Goal: Transaction & Acquisition: Purchase product/service

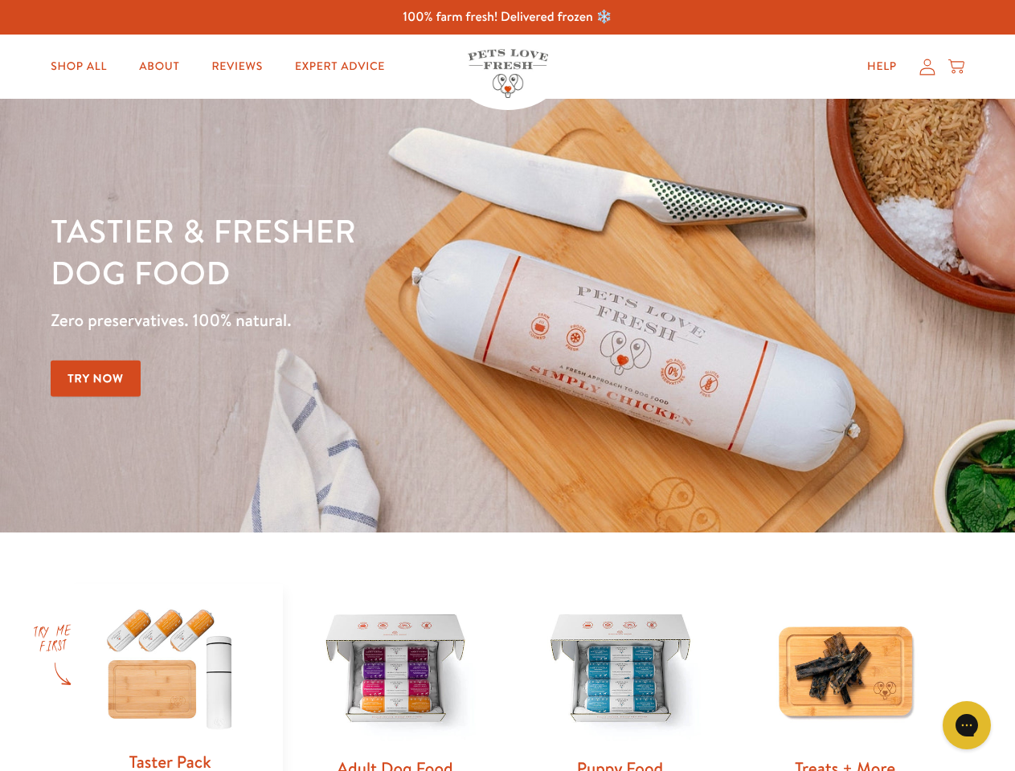
click at [507, 386] on div "Tastier & fresher dog food Zero preservatives. 100% natural. Try Now" at bounding box center [355, 316] width 609 height 212
click at [967, 726] on icon "Gorgias live chat" at bounding box center [966, 725] width 15 height 15
